Goal: Information Seeking & Learning: Compare options

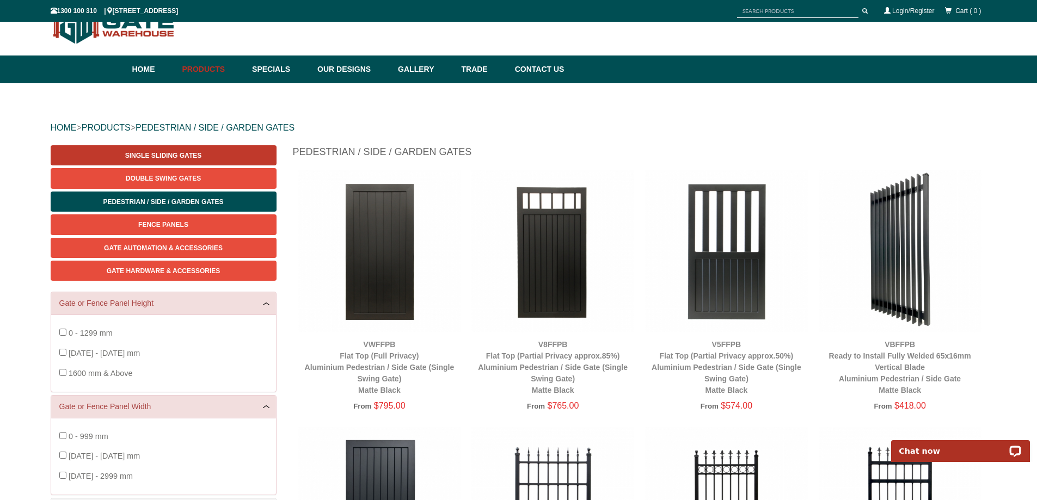
click at [180, 152] on span "Single Sliding Gates" at bounding box center [163, 156] width 76 height 8
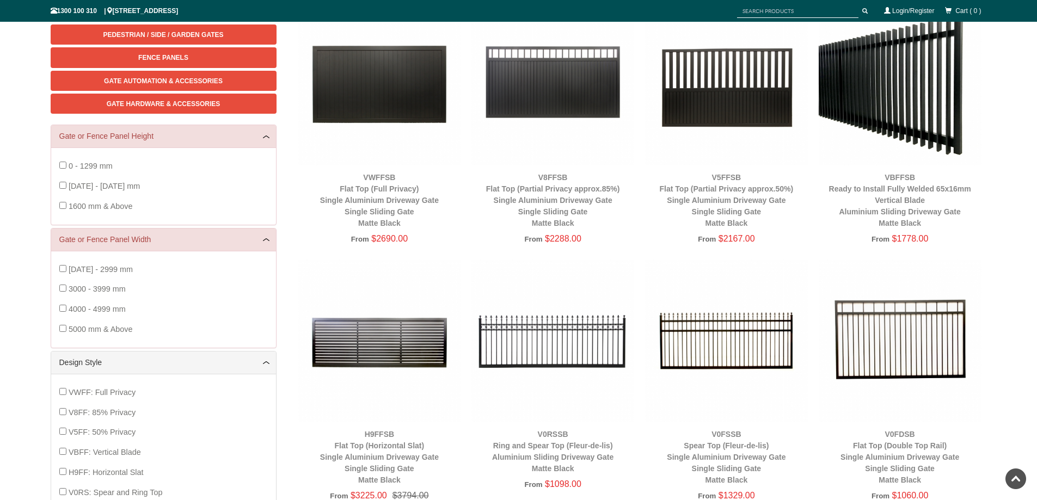
scroll to position [27, 0]
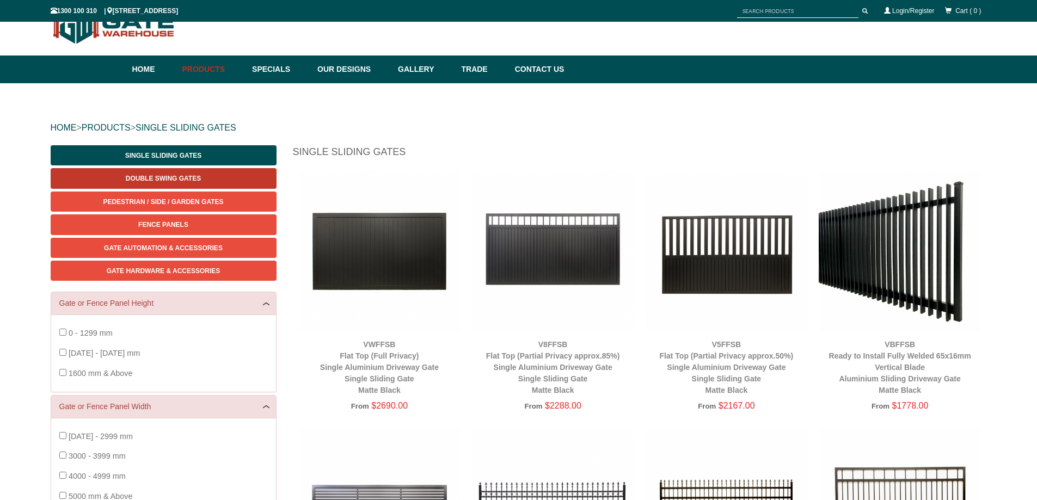
click at [173, 179] on span "Double Swing Gates" at bounding box center [163, 179] width 75 height 8
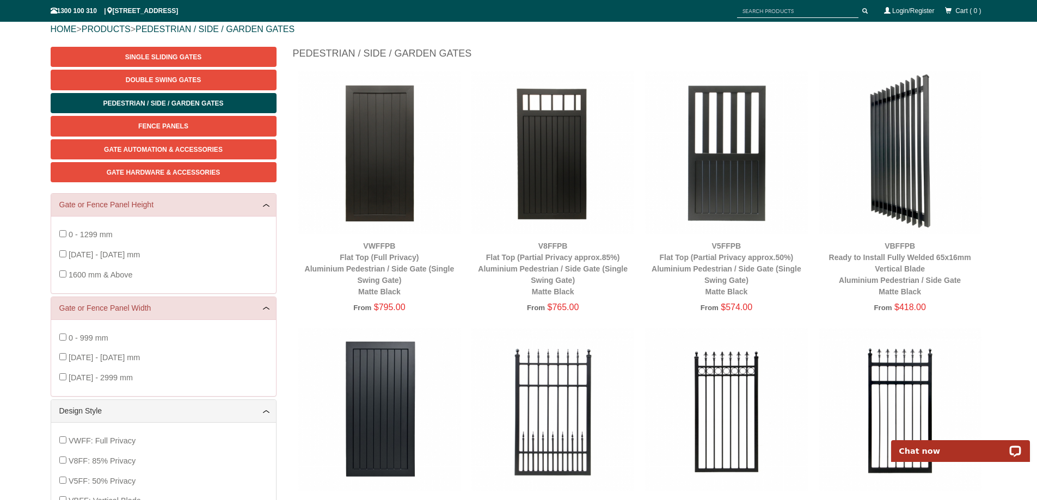
scroll to position [54, 0]
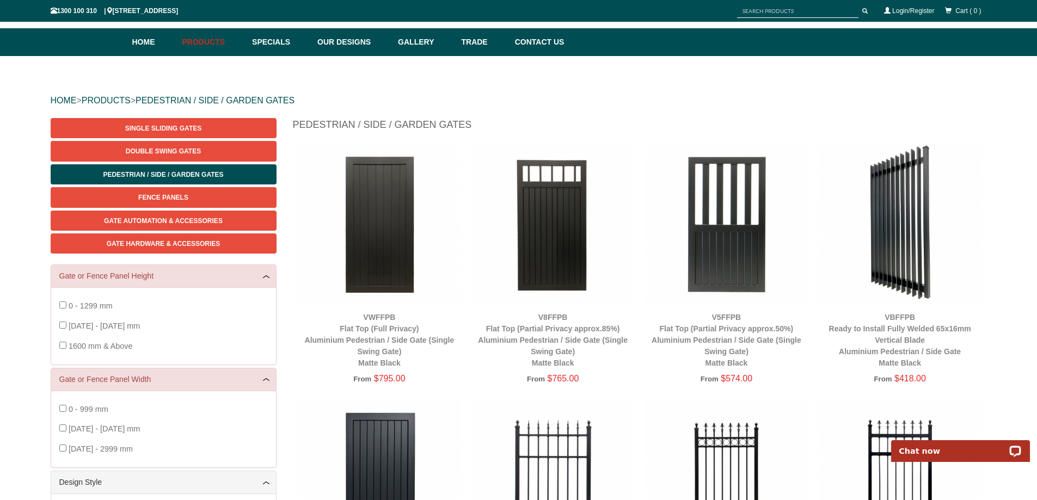
click at [395, 259] on img at bounding box center [379, 224] width 163 height 163
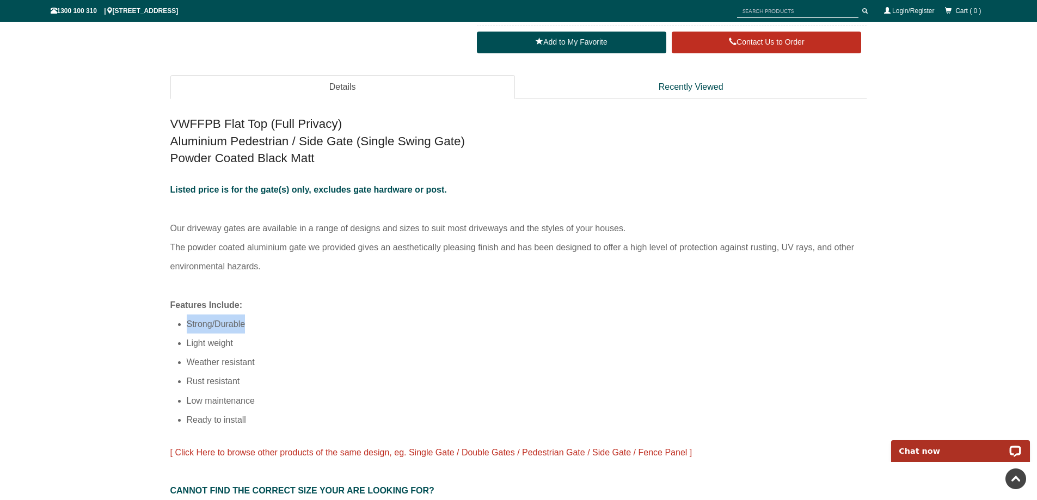
drag, startPoint x: 247, startPoint y: 323, endPoint x: 187, endPoint y: 325, distance: 59.9
click at [187, 325] on li "Strong/Durable" at bounding box center [527, 324] width 680 height 19
click at [237, 415] on li "Ready to install" at bounding box center [527, 419] width 680 height 19
drag, startPoint x: 247, startPoint y: 420, endPoint x: 169, endPoint y: 326, distance: 122.2
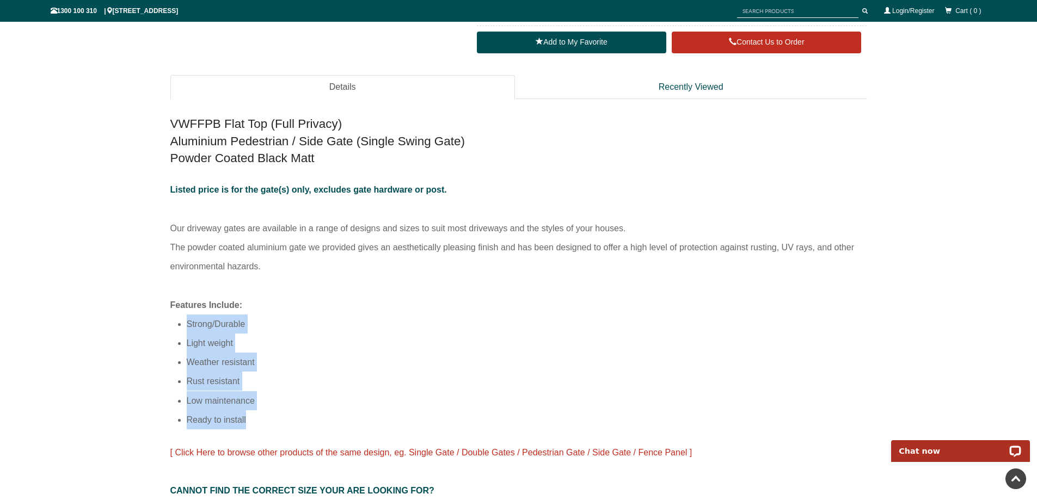
copy ul "Strong/Durable Light weight Weather resistant Rust resistant Low maintenance Re…"
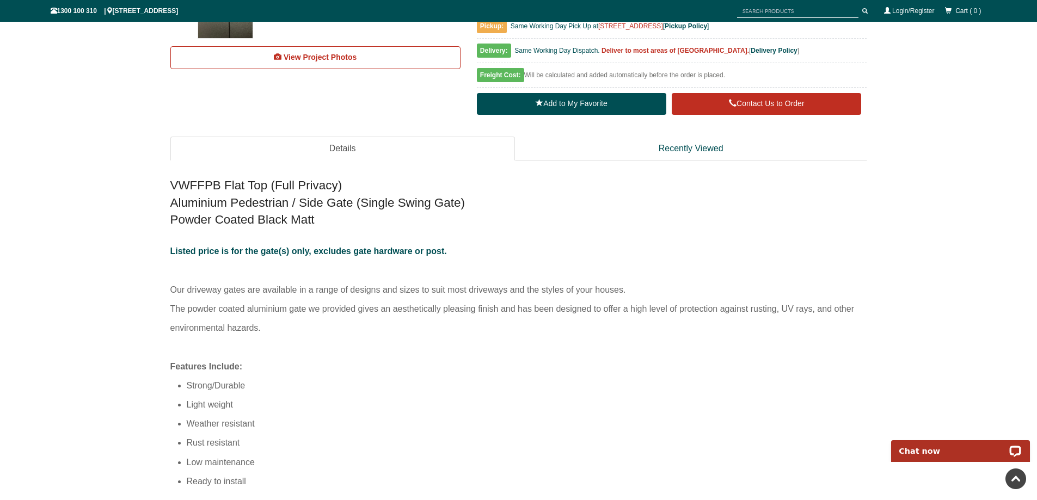
scroll to position [516, 0]
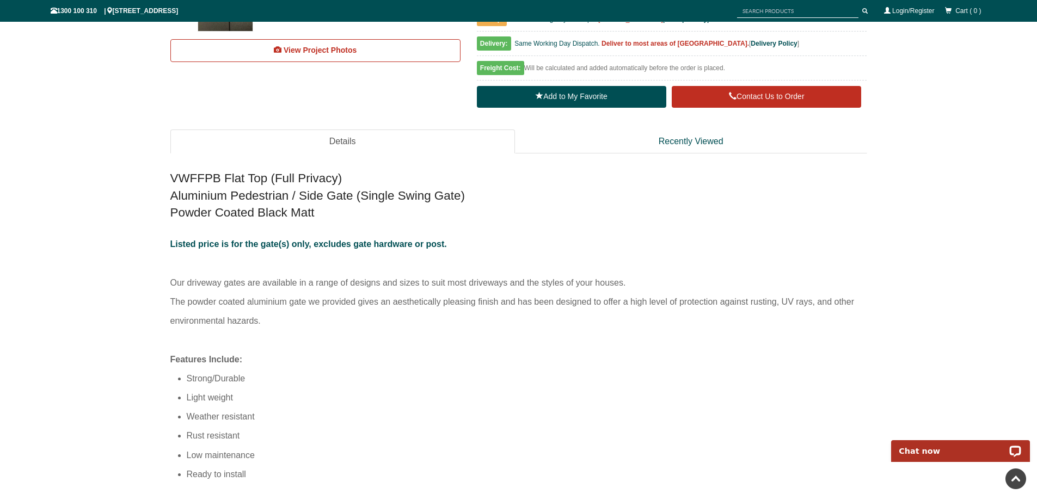
click at [277, 324] on p "Listed price is for the gate(s) only, excludes gate hardware or post. Our drive…" at bounding box center [518, 292] width 697 height 115
drag, startPoint x: 268, startPoint y: 323, endPoint x: 167, endPoint y: 284, distance: 108.9
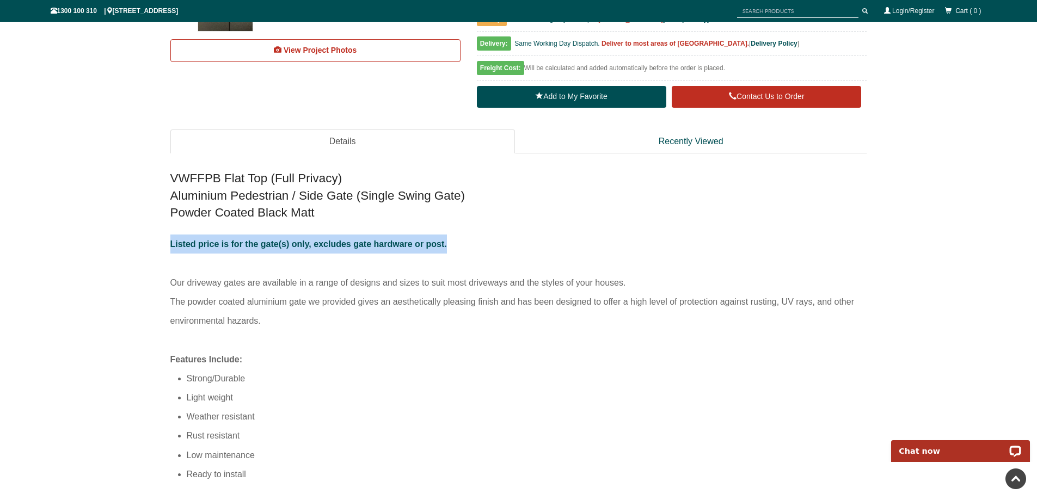
drag, startPoint x: 454, startPoint y: 244, endPoint x: 169, endPoint y: 238, distance: 285.3
copy span "Listed price is for the gate(s) only, excludes gate hardware or post."
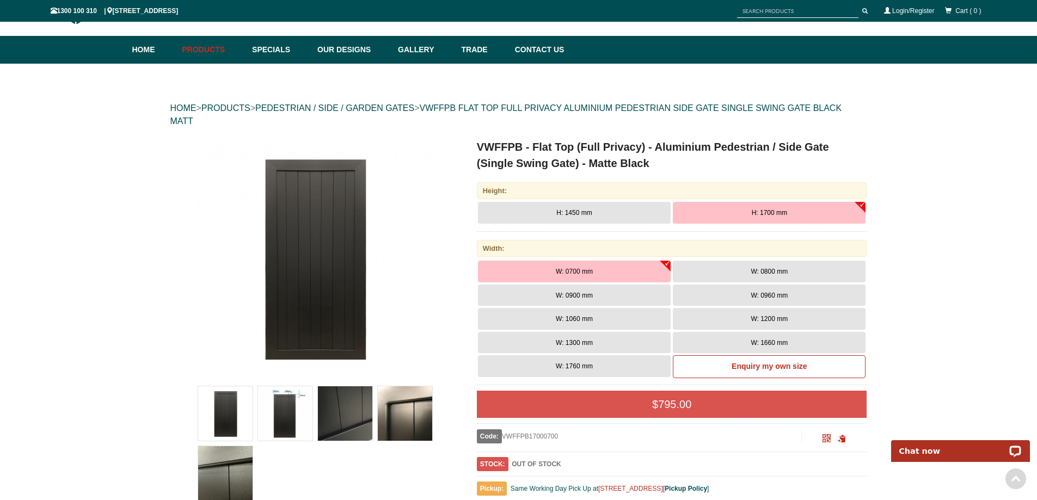
scroll to position [27, 0]
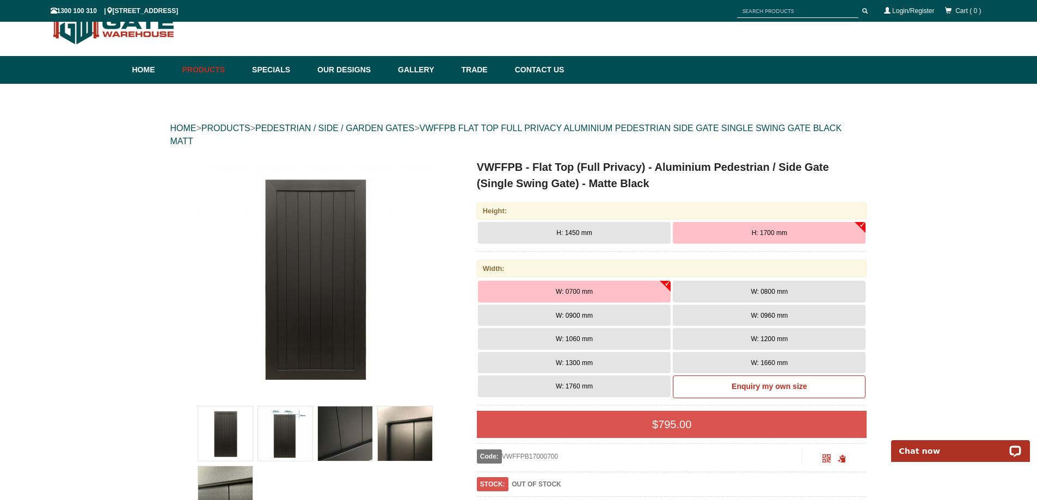
click at [603, 230] on button "H: 1450 mm" at bounding box center [574, 233] width 193 height 22
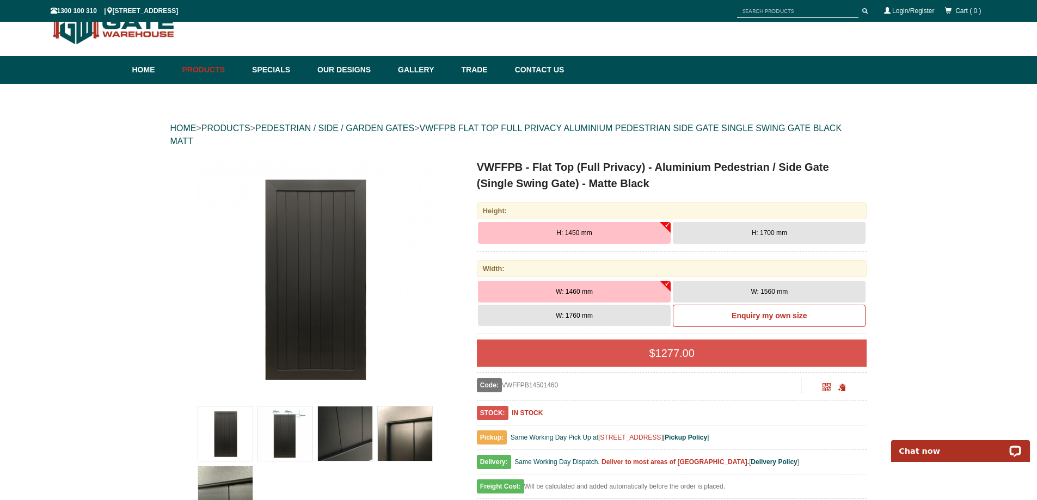
click at [767, 234] on span "H: 1700 mm" at bounding box center [769, 233] width 35 height 8
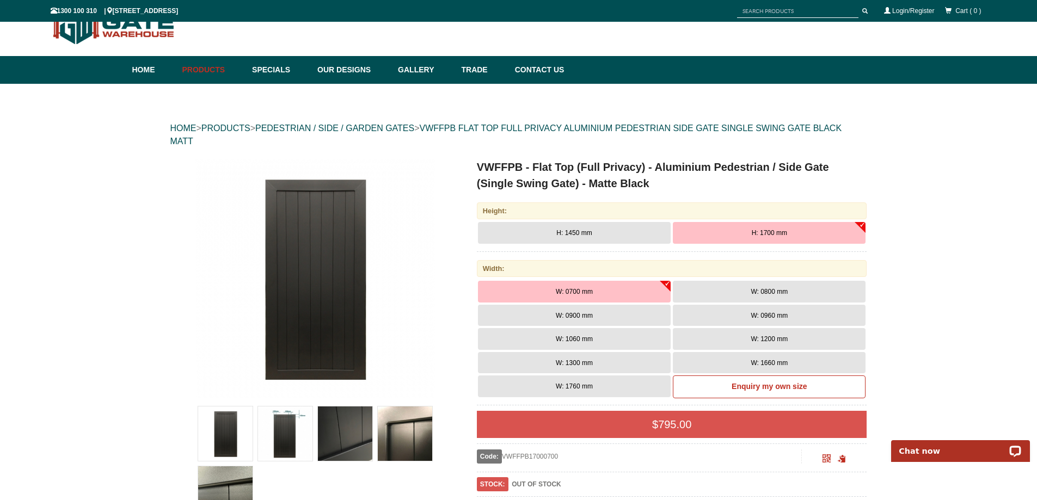
click at [657, 385] on button "W: 1760 mm" at bounding box center [574, 387] width 193 height 22
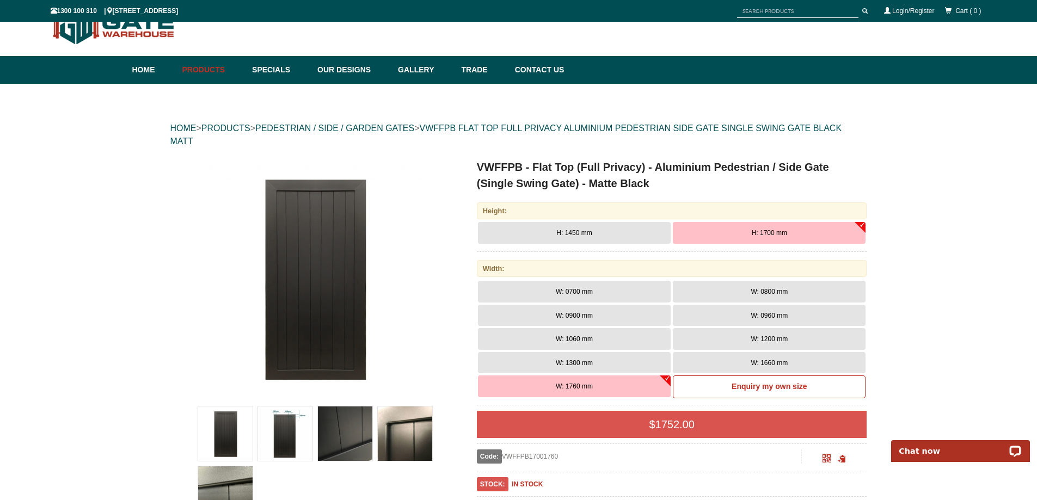
click at [527, 232] on button "H: 1450 mm" at bounding box center [574, 233] width 193 height 22
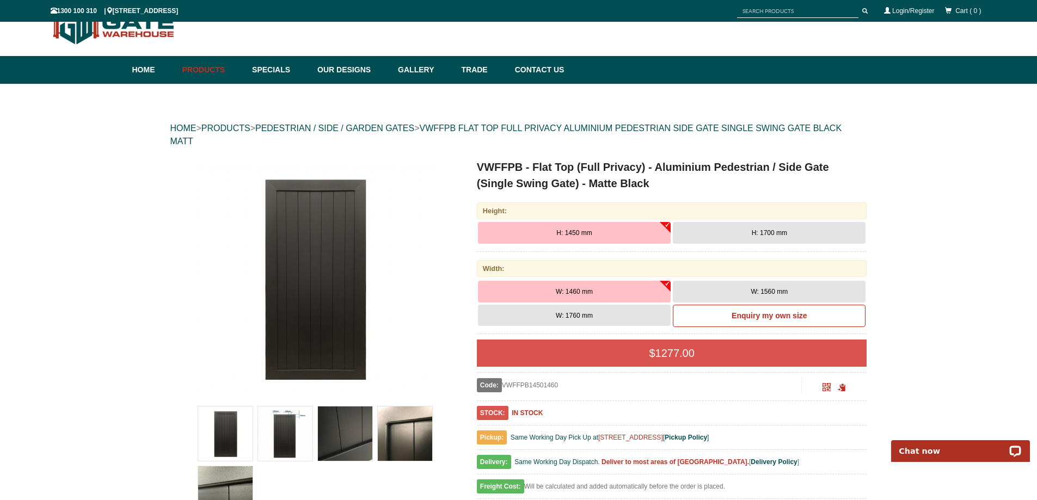
click at [762, 233] on span "H: 1700 mm" at bounding box center [769, 233] width 35 height 8
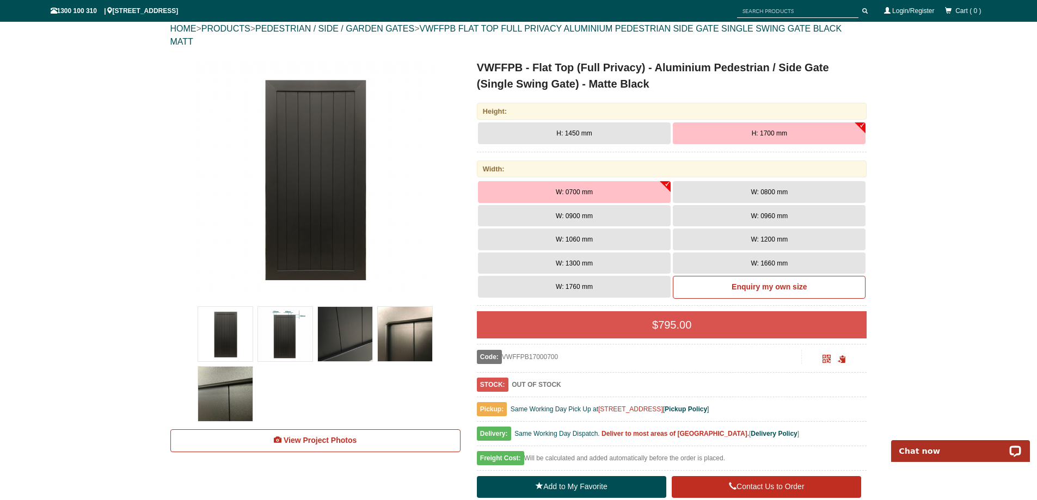
scroll to position [136, 0]
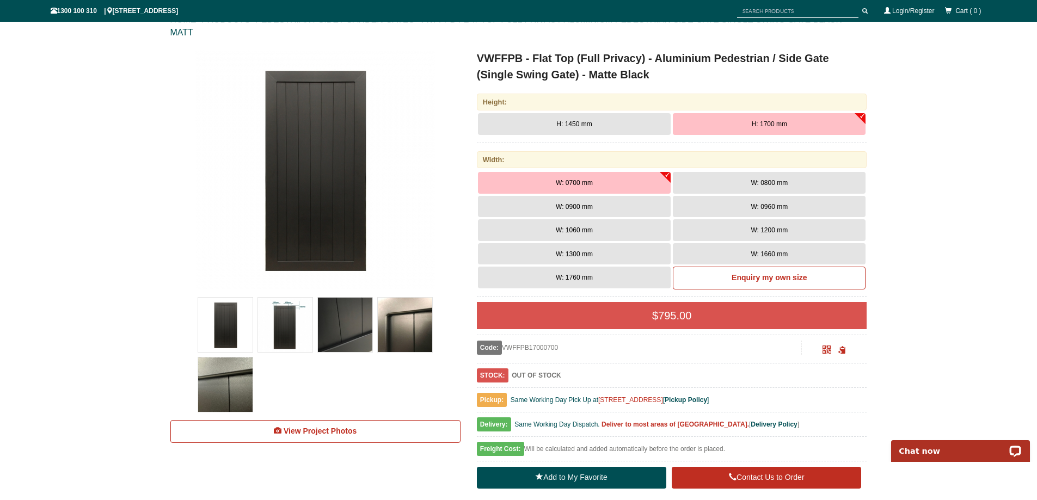
click at [642, 279] on button "W: 1760 mm" at bounding box center [574, 278] width 193 height 22
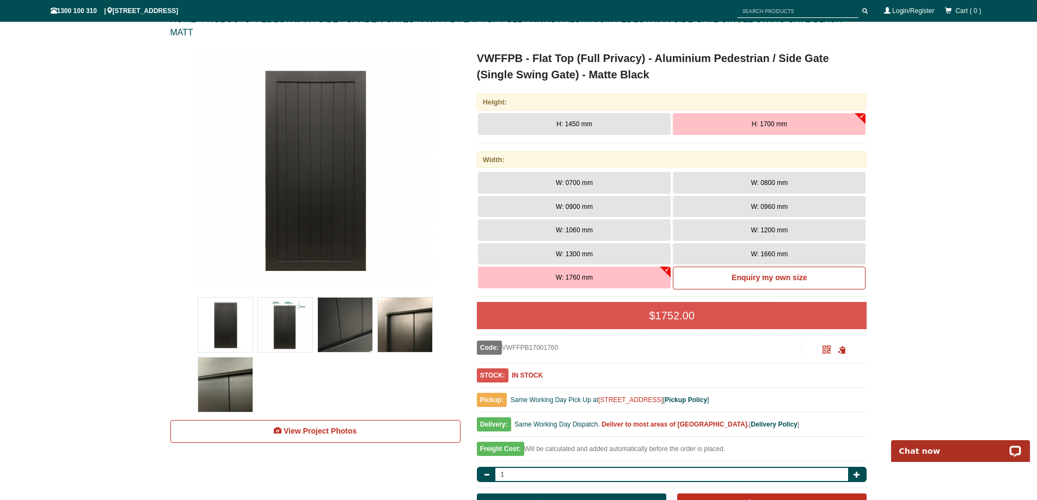
click at [725, 254] on button "W: 1660 mm" at bounding box center [769, 254] width 193 height 22
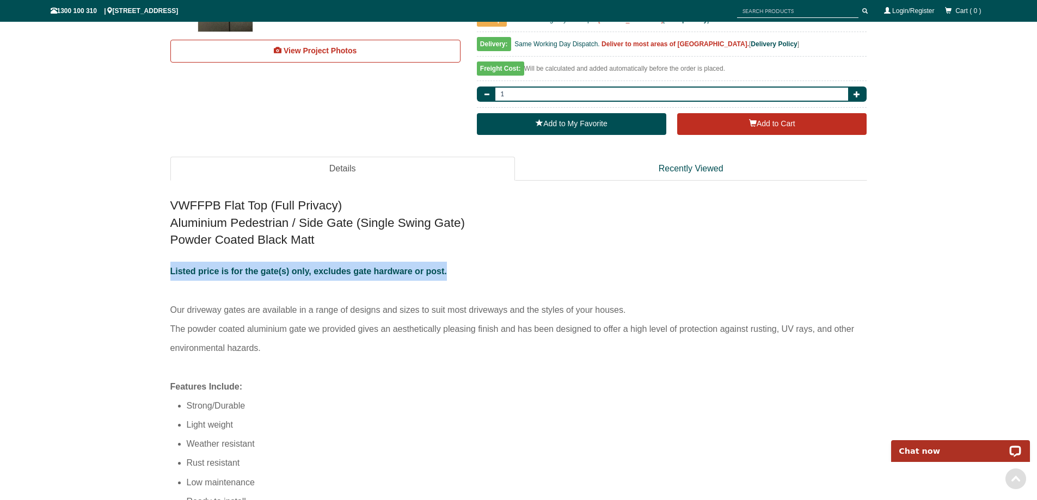
scroll to position [516, 0]
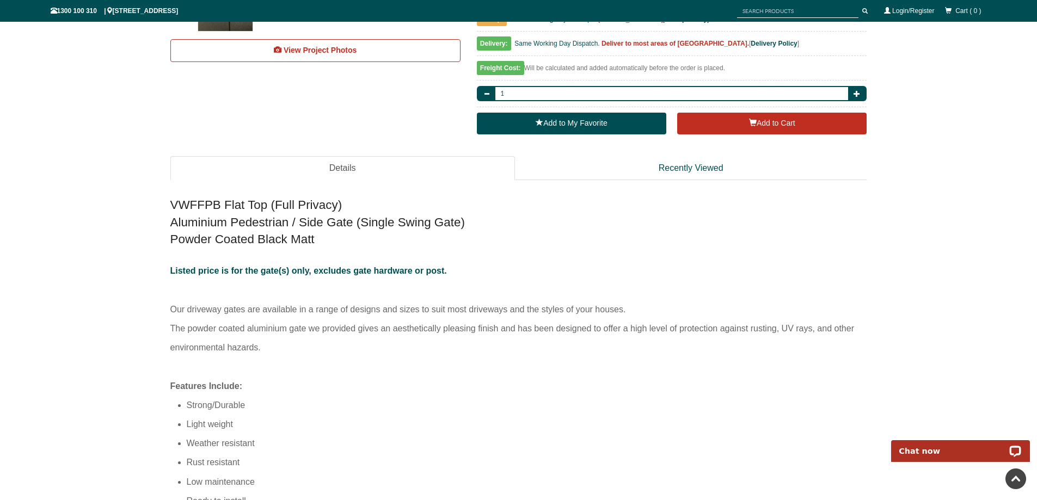
click at [349, 352] on p "Listed price is for the gate(s) only, excludes gate hardware or post. Our drive…" at bounding box center [518, 318] width 697 height 115
drag, startPoint x: 307, startPoint y: 310, endPoint x: 414, endPoint y: 305, distance: 106.8
click at [414, 305] on p "Listed price is for the gate(s) only, excludes gate hardware or post. Our drive…" at bounding box center [518, 318] width 697 height 115
click at [399, 383] on div "VWFFPB Flat Top (Full Privacy) Aluminium Pedestrian / Side Gate (Single Swing G…" at bounding box center [518, 395] width 697 height 409
drag, startPoint x: 263, startPoint y: 310, endPoint x: 420, endPoint y: 311, distance: 157.3
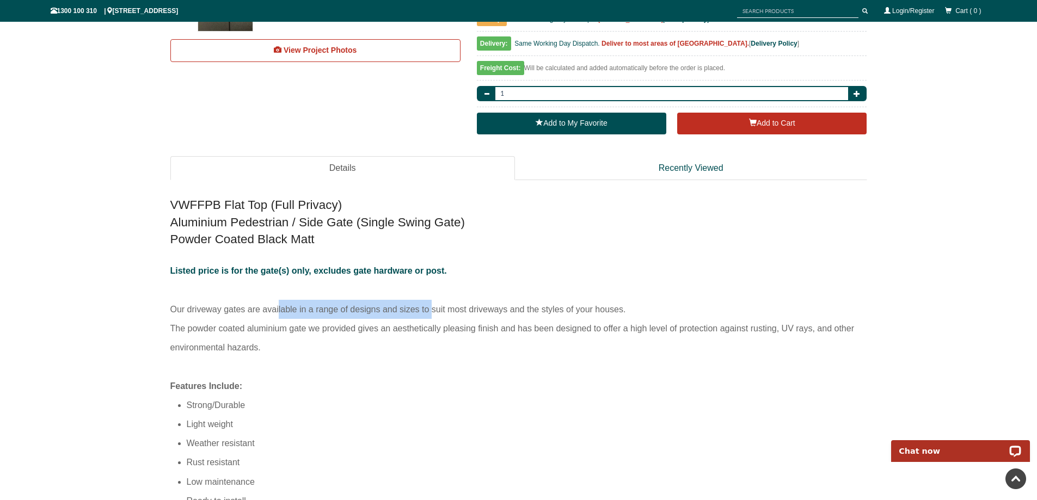
click at [420, 311] on p "Listed price is for the gate(s) only, excludes gate hardware or post. Our drive…" at bounding box center [518, 318] width 697 height 115
copy p "available in a range of designs and sizes"
click at [457, 371] on p "Listed price is for the gate(s) only, excludes gate hardware or post. Our drive…" at bounding box center [518, 318] width 697 height 115
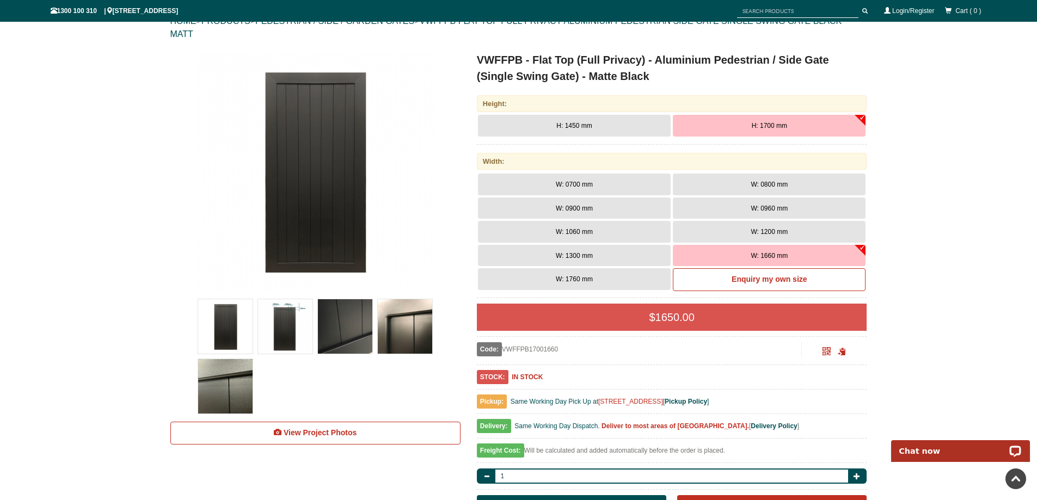
scroll to position [81, 0]
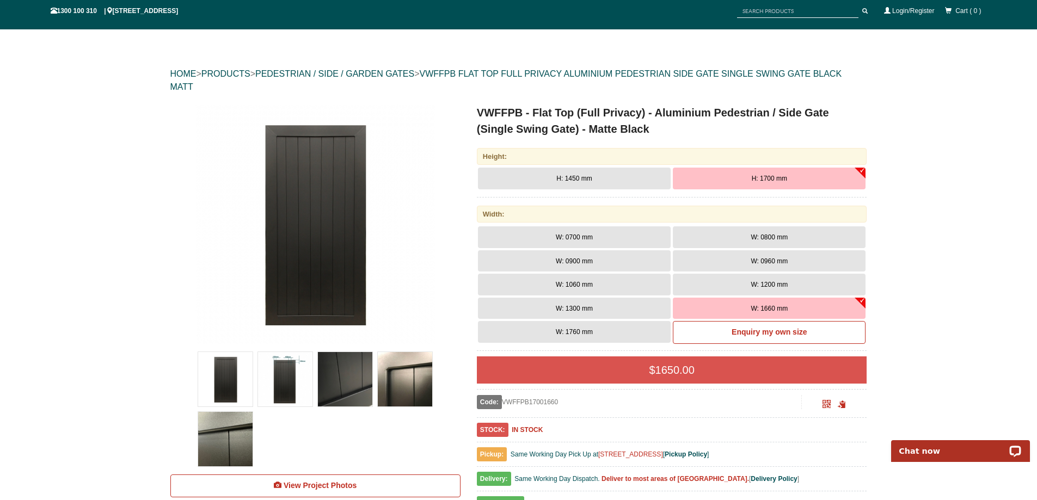
click at [604, 174] on button "H: 1450 mm" at bounding box center [574, 179] width 193 height 22
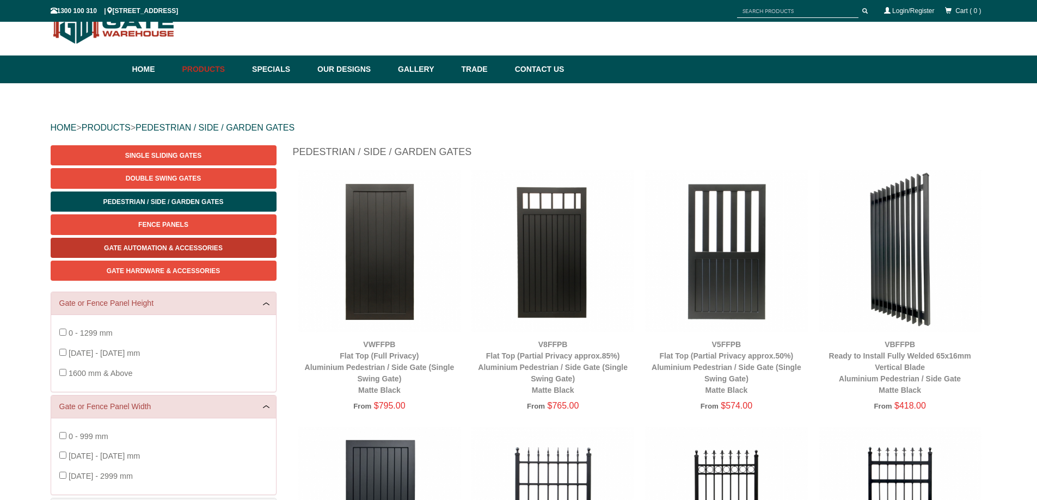
scroll to position [54, 0]
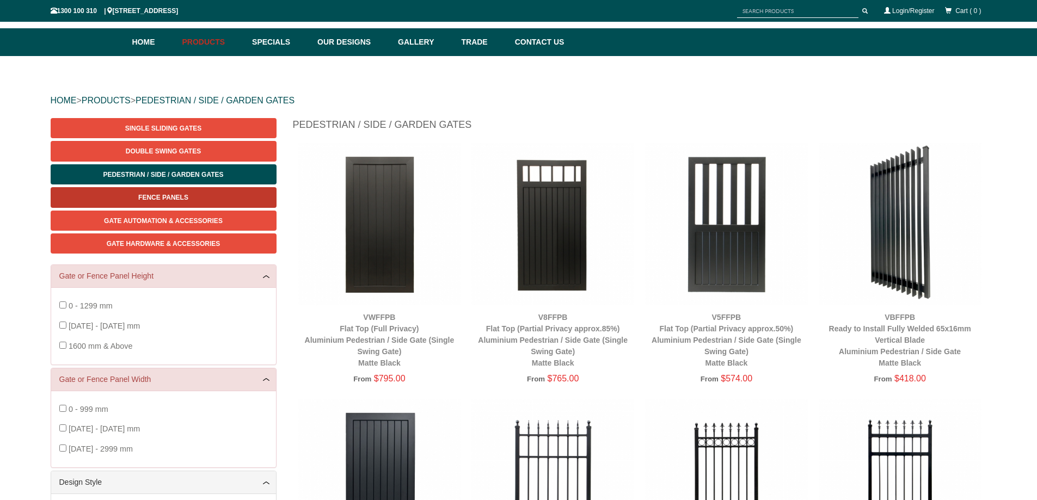
click at [201, 199] on link "Fence Panels" at bounding box center [164, 197] width 226 height 20
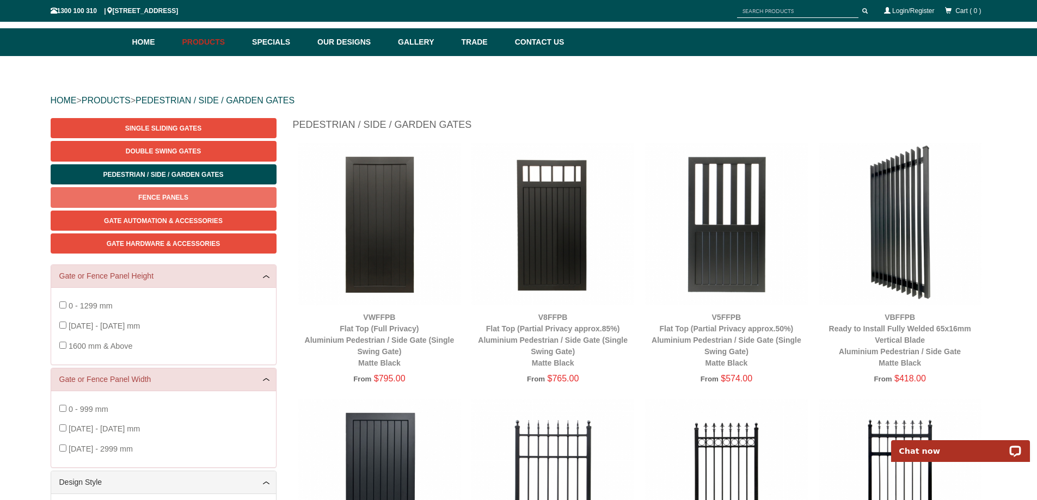
scroll to position [0, 0]
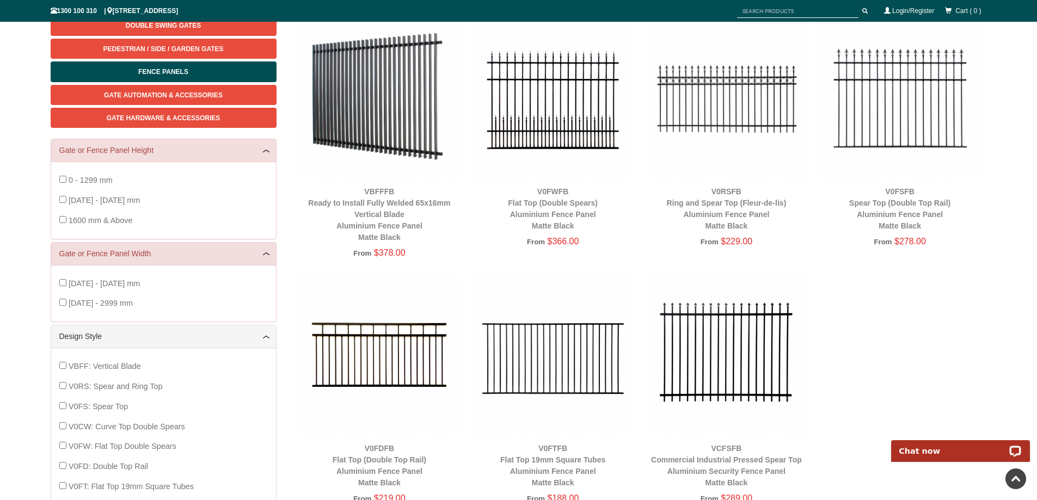
scroll to position [27, 0]
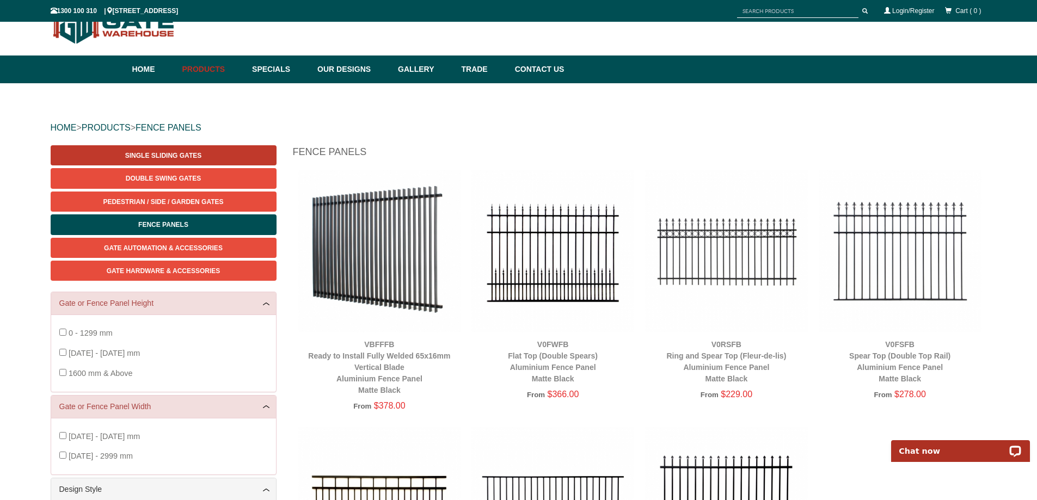
click at [168, 156] on span "Single Sliding Gates" at bounding box center [163, 156] width 76 height 8
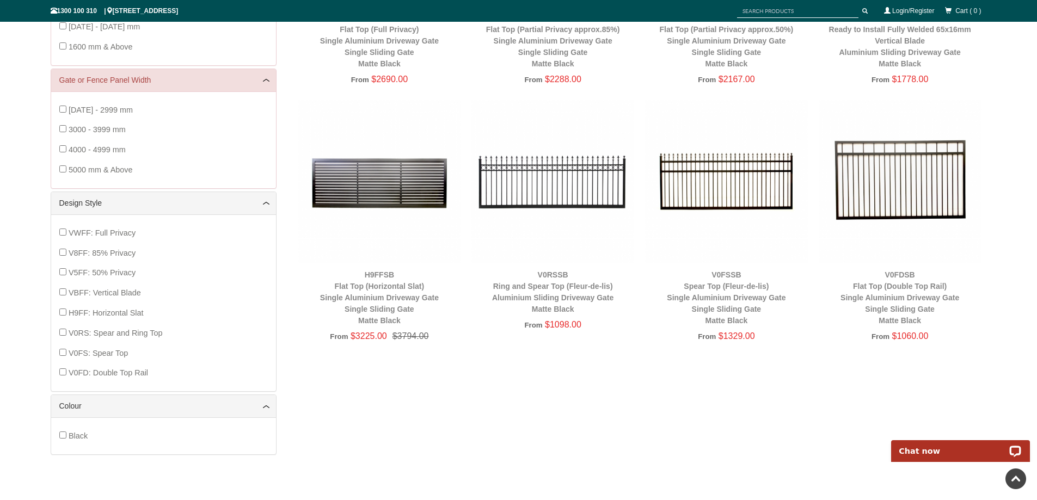
scroll to position [27, 0]
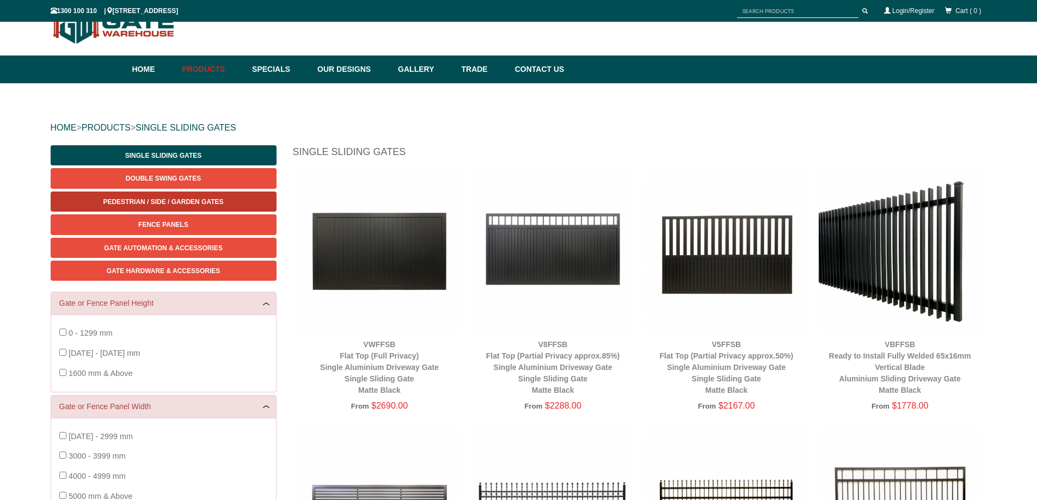
click at [208, 206] on link "Pedestrian / Side / Garden Gates" at bounding box center [164, 202] width 226 height 20
